Goal: Task Accomplishment & Management: Manage account settings

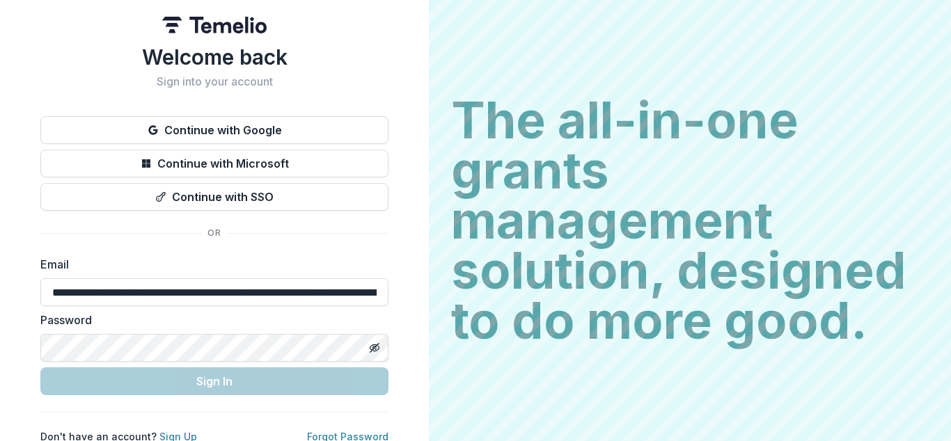
type input "**********"
click at [210, 292] on input "**********" at bounding box center [214, 293] width 348 height 28
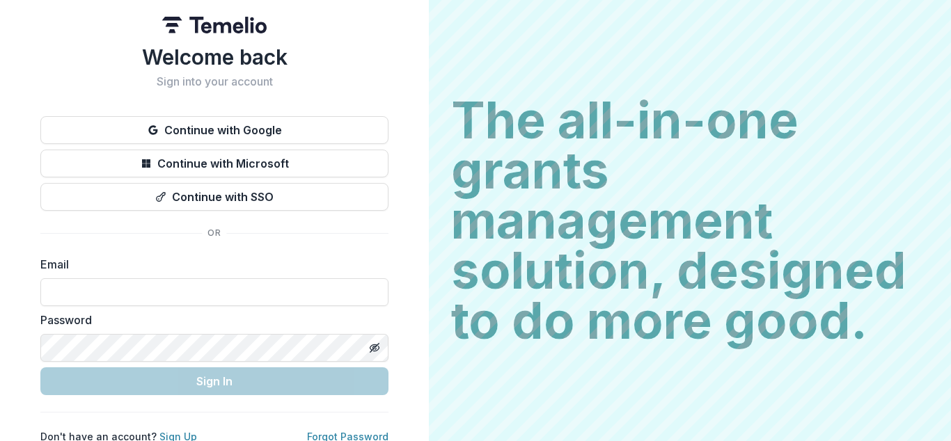
scroll to position [0, 651]
